Goal: Navigation & Orientation: Find specific page/section

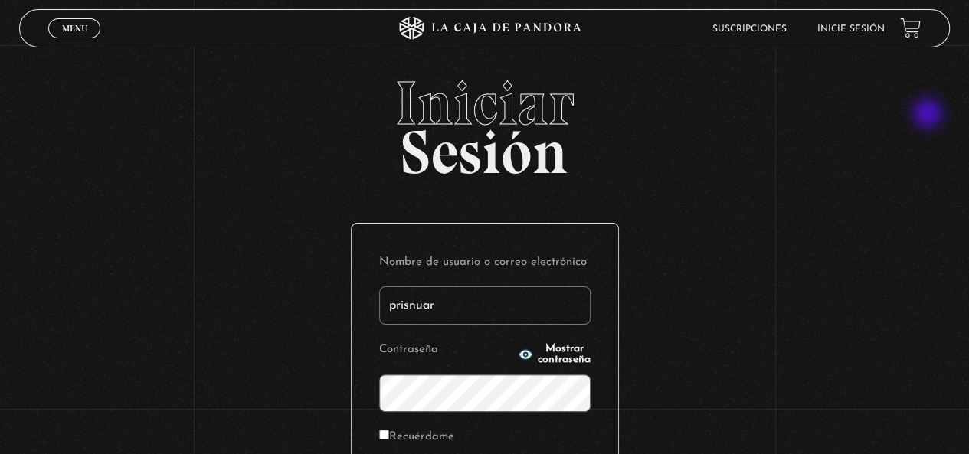
type input "prisnuar"
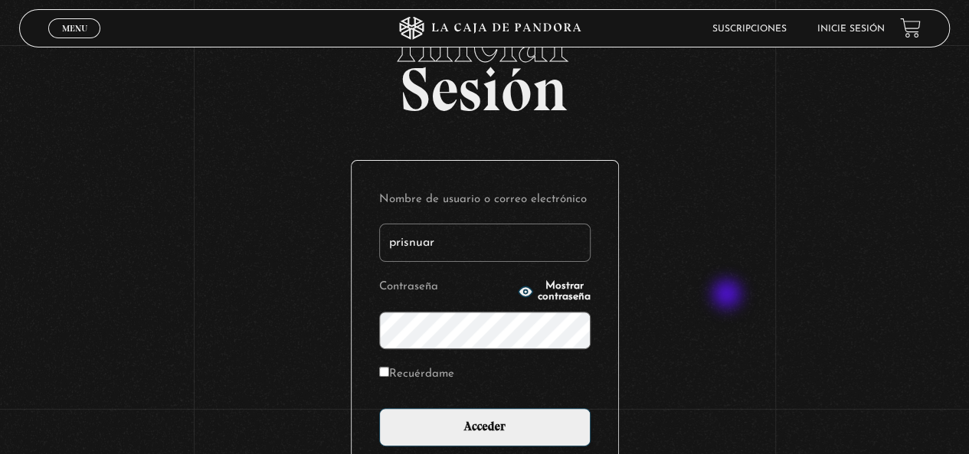
scroll to position [57, 0]
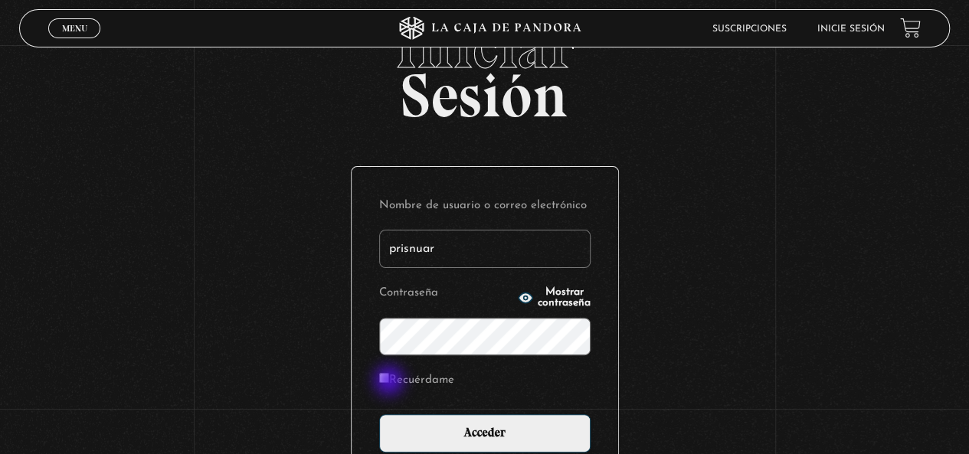
click at [391, 382] on label "Recuérdame" at bounding box center [416, 381] width 75 height 24
click at [389, 382] on input "Recuérdame" at bounding box center [384, 378] width 10 height 10
checkbox input "true"
click at [470, 243] on input "prisnuar" at bounding box center [484, 249] width 211 height 38
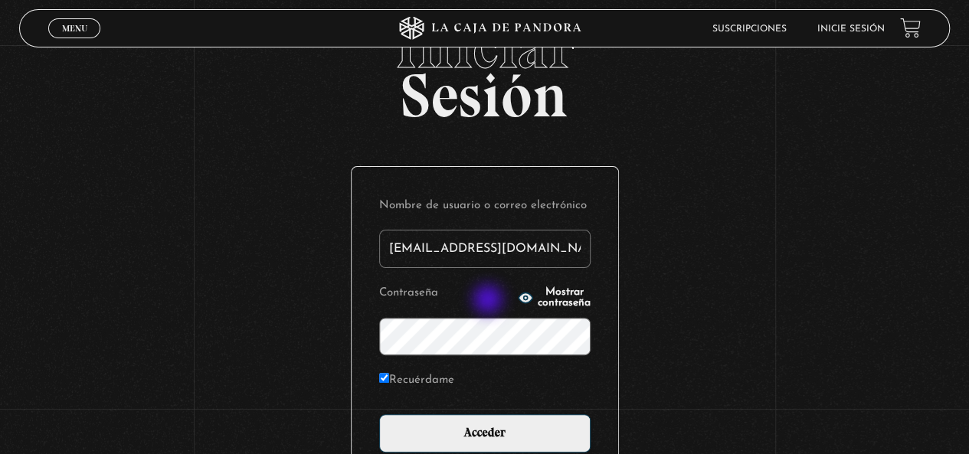
type input "[EMAIL_ADDRESS][DOMAIN_NAME]"
click at [518, 290] on icon "button" at bounding box center [525, 297] width 15 height 15
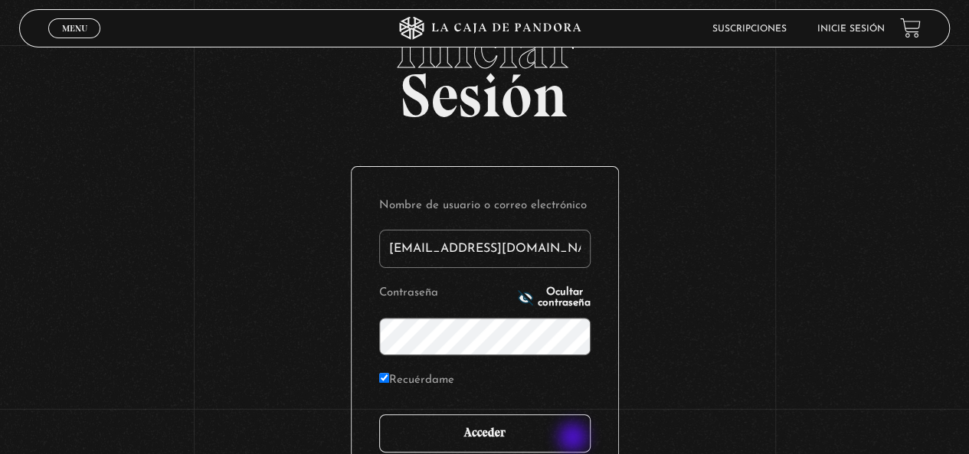
click at [575, 439] on input "Acceder" at bounding box center [484, 433] width 211 height 38
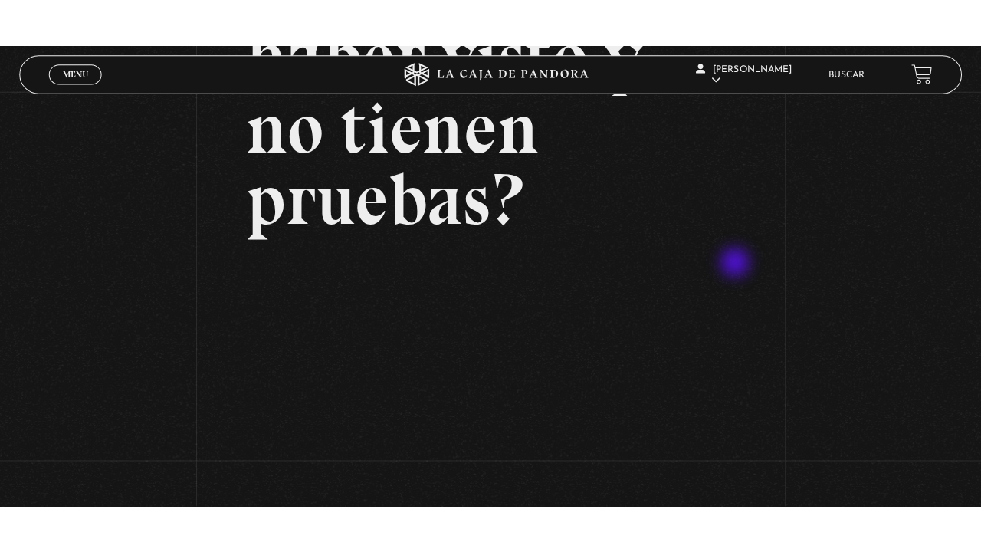
scroll to position [230, 0]
